Goal: Find specific page/section: Find specific page/section

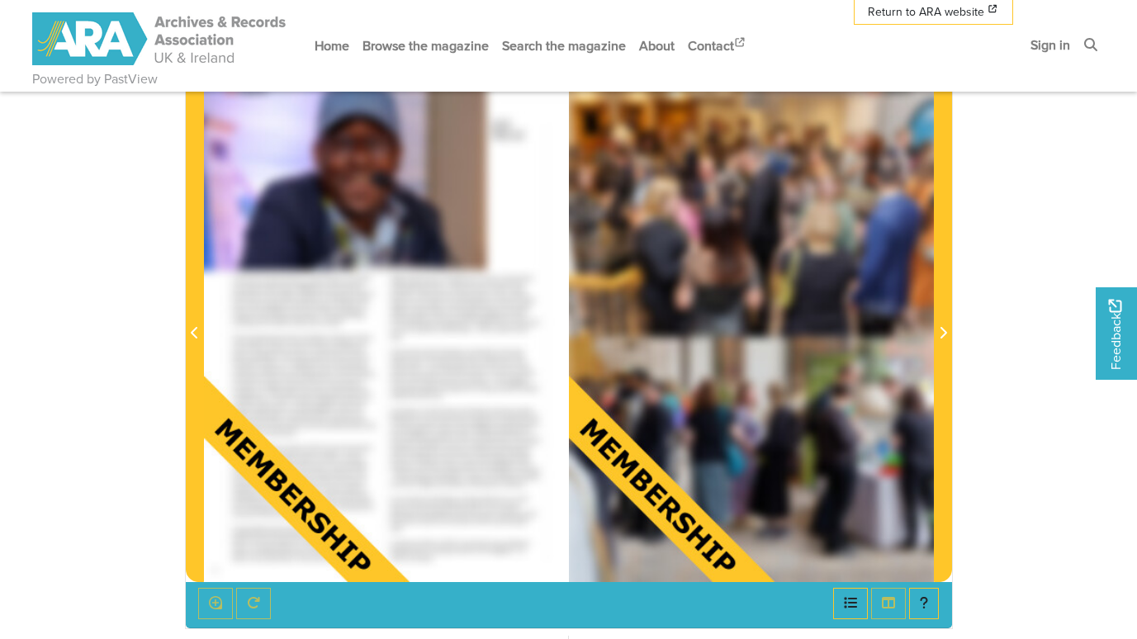
scroll to position [248, 0]
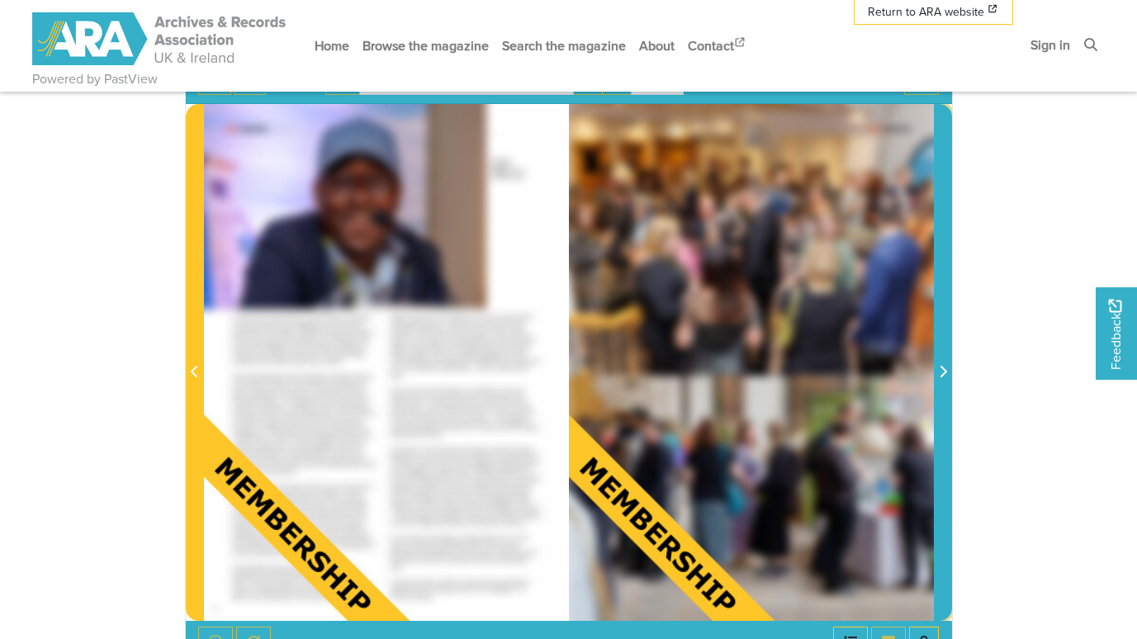
click at [936, 322] on span "Next Page" at bounding box center [943, 362] width 17 height 514
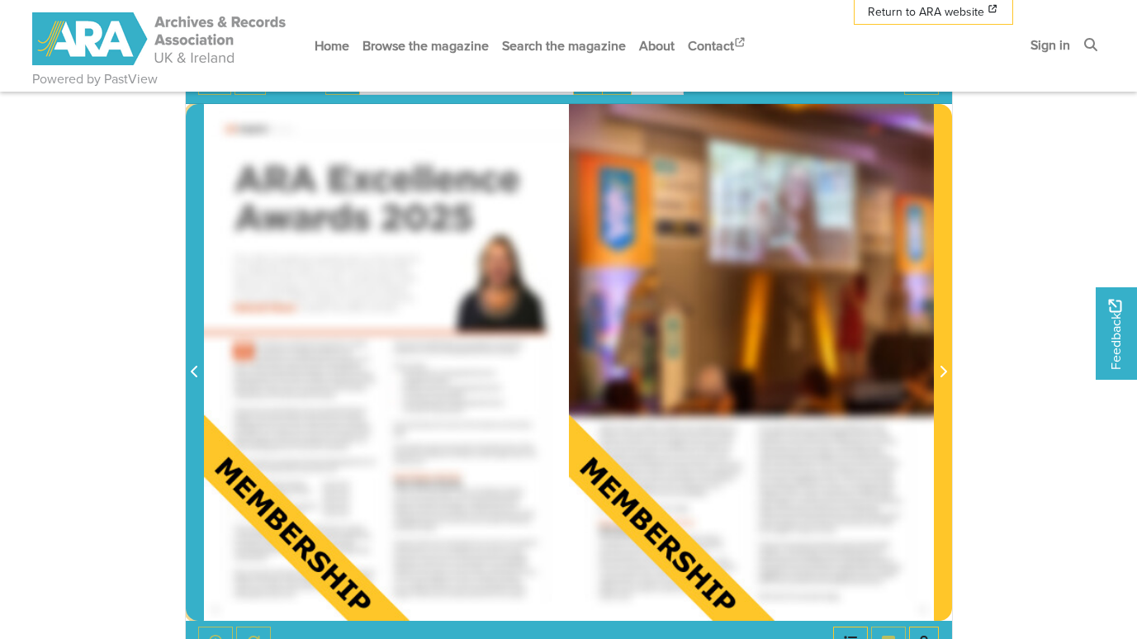
click at [198, 357] on span "Previous Page" at bounding box center [195, 362] width 17 height 514
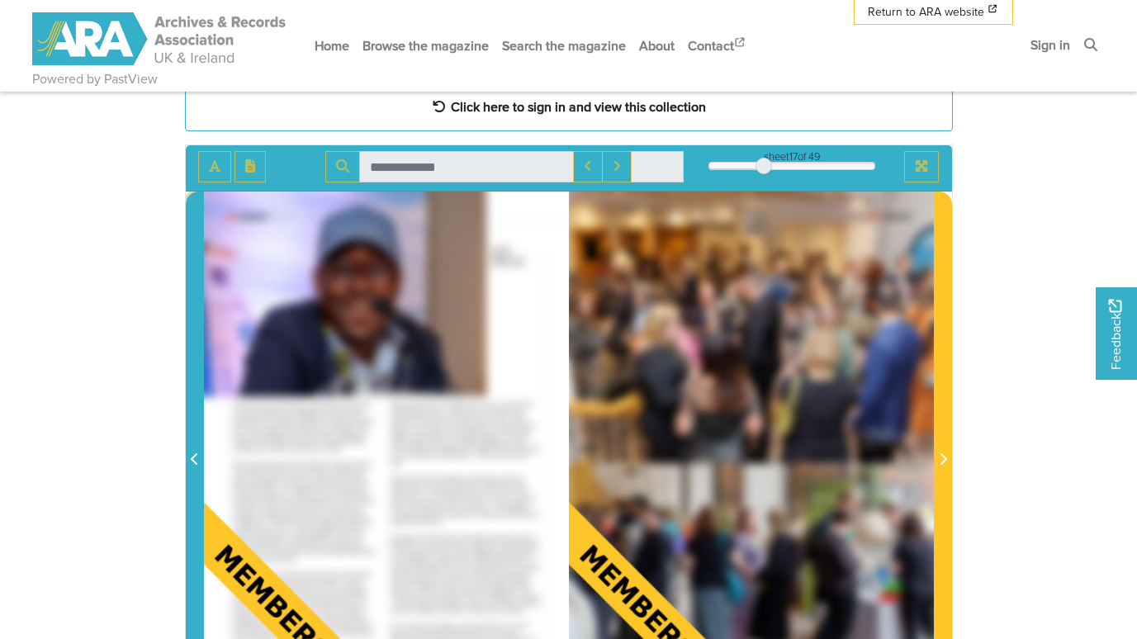
scroll to position [83, 0]
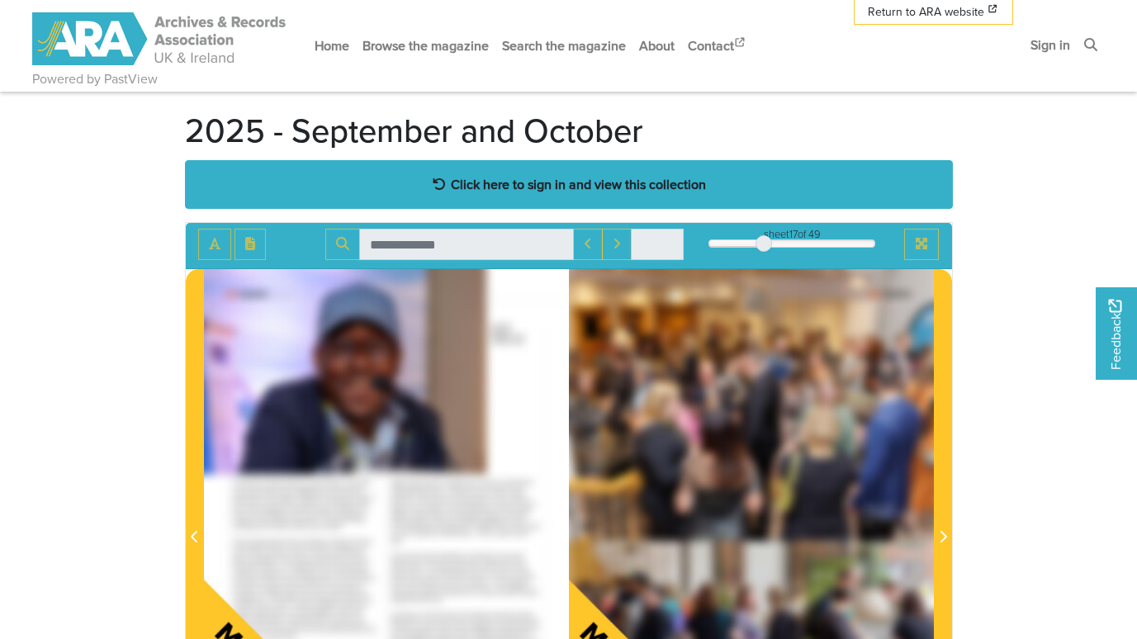
click at [544, 175] on strong "Click here to sign in and view this collection" at bounding box center [578, 184] width 255 height 18
